Goal: Information Seeking & Learning: Understand process/instructions

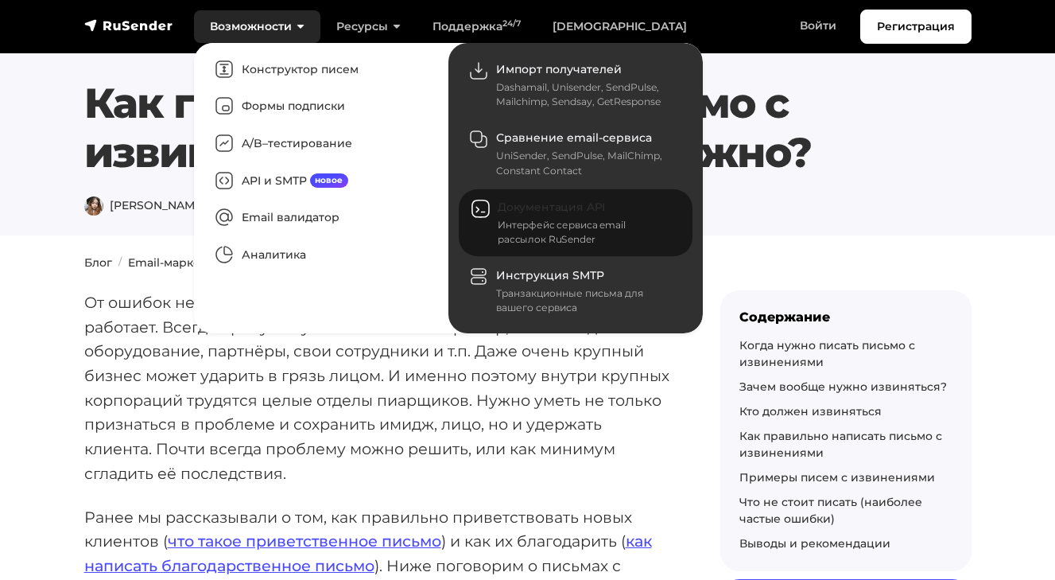
click at [507, 208] on span "Документация API" at bounding box center [551, 207] width 107 height 14
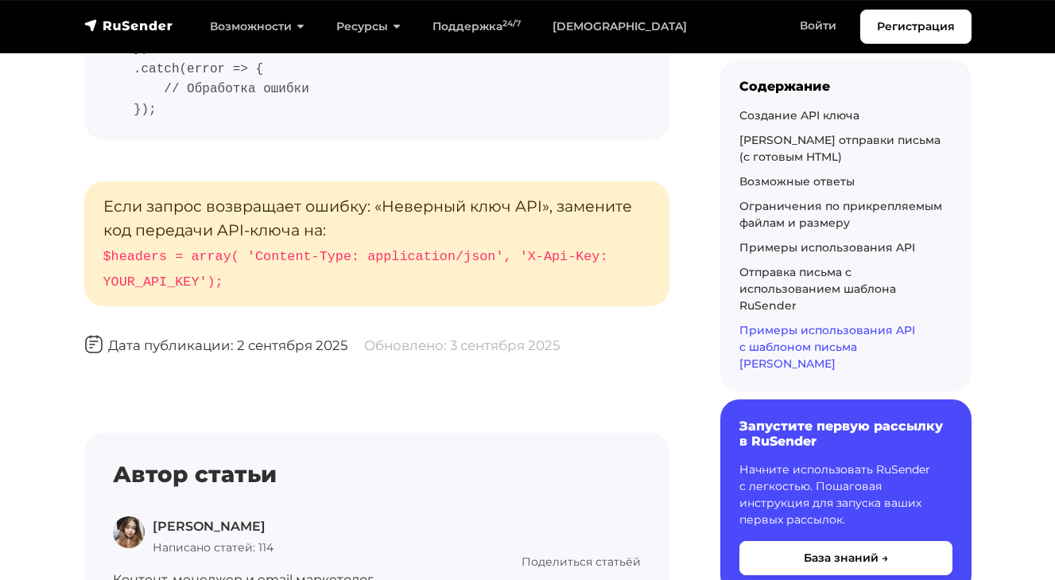
scroll to position [14507, 0]
